Goal: Information Seeking & Learning: Learn about a topic

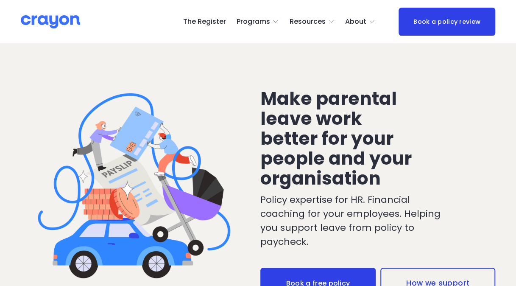
click at [0, 0] on span "Employer hub" at bounding box center [0, 0] width 0 height 0
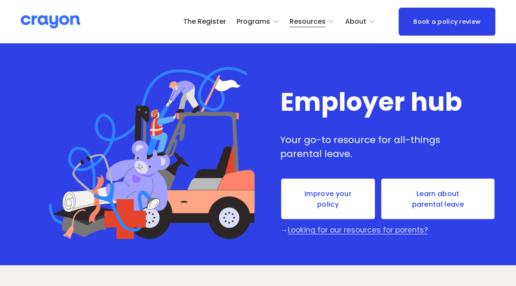
click at [322, 199] on link "Improve your policy" at bounding box center [327, 199] width 95 height 42
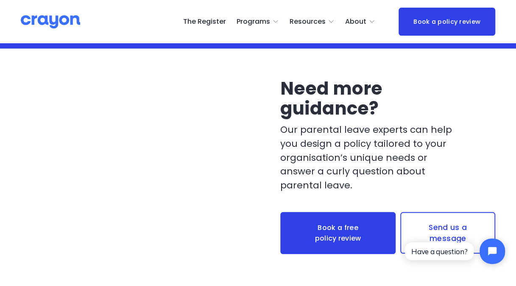
scroll to position [2551, 0]
